Goal: Task Accomplishment & Management: Manage account settings

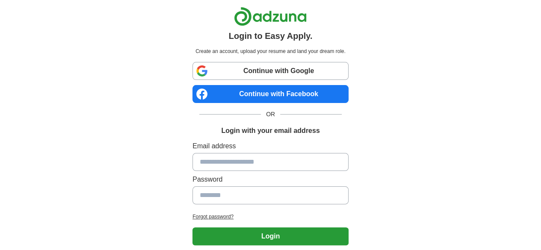
click at [234, 65] on link "Continue with Google" at bounding box center [270, 71] width 156 height 18
click at [223, 77] on link "Continue with Google" at bounding box center [270, 71] width 156 height 18
click at [225, 71] on link "Continue with Google" at bounding box center [270, 71] width 156 height 18
drag, startPoint x: 245, startPoint y: 71, endPoint x: 257, endPoint y: 59, distance: 17.3
click at [245, 71] on link "Continue with Google" at bounding box center [270, 71] width 156 height 18
